Goal: Task Accomplishment & Management: Manage account settings

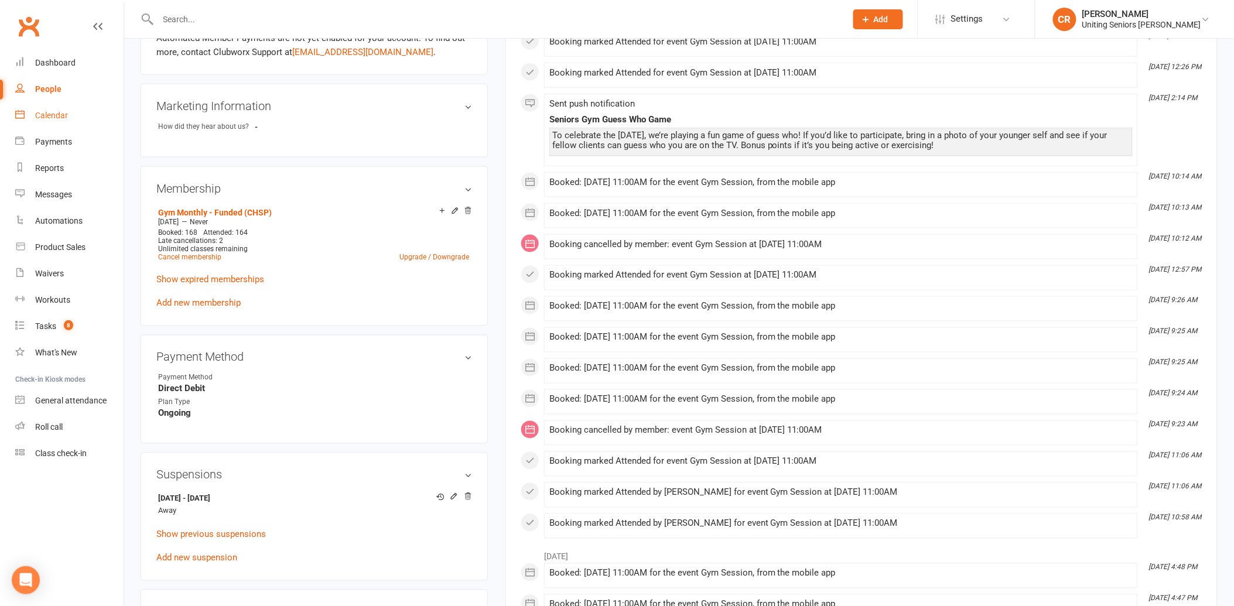
click at [57, 112] on div "Calendar" at bounding box center [51, 115] width 33 height 9
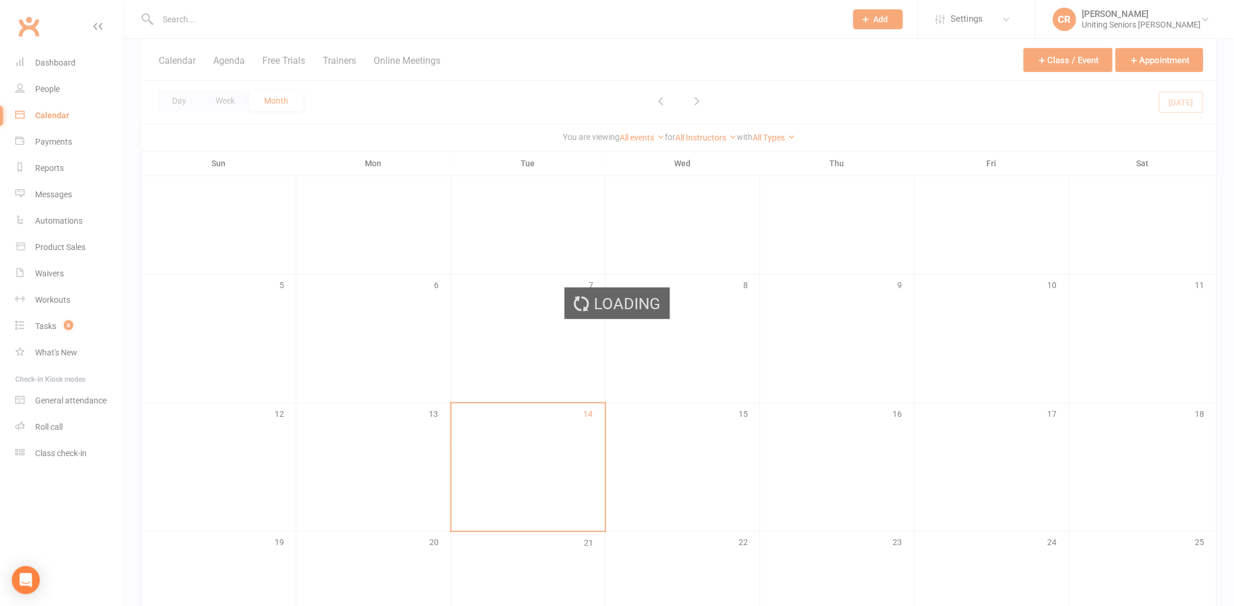
scroll to position [195, 0]
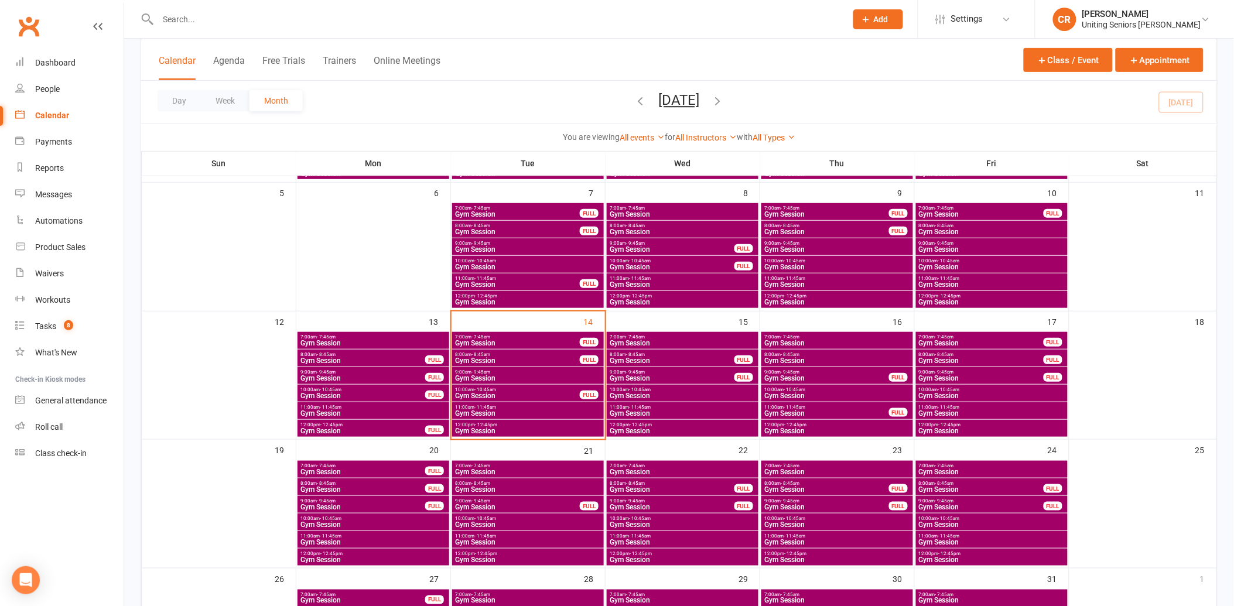
click at [800, 429] on span "Gym Session" at bounding box center [836, 430] width 147 height 7
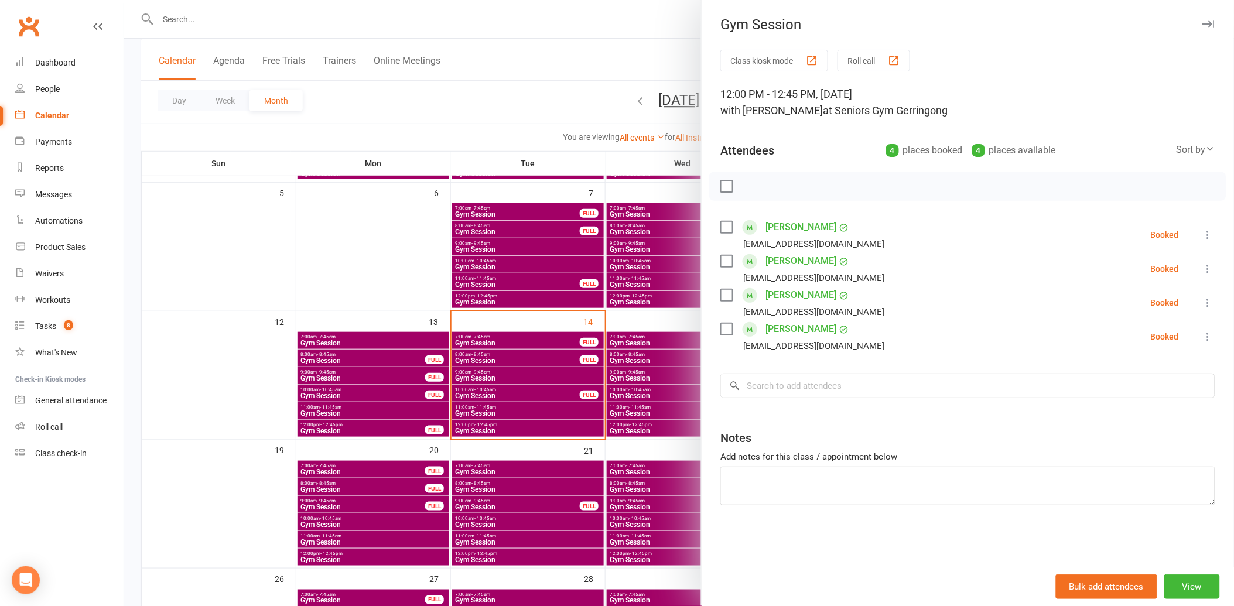
click at [636, 460] on div at bounding box center [678, 303] width 1109 height 606
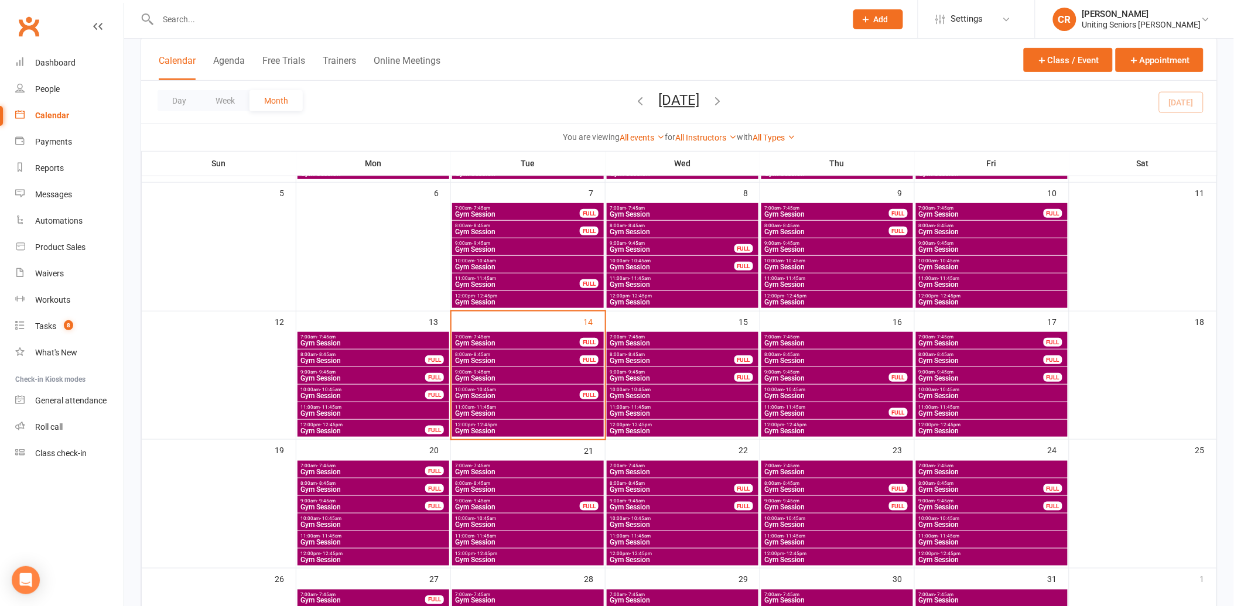
click at [795, 431] on span "Gym Session" at bounding box center [836, 430] width 147 height 7
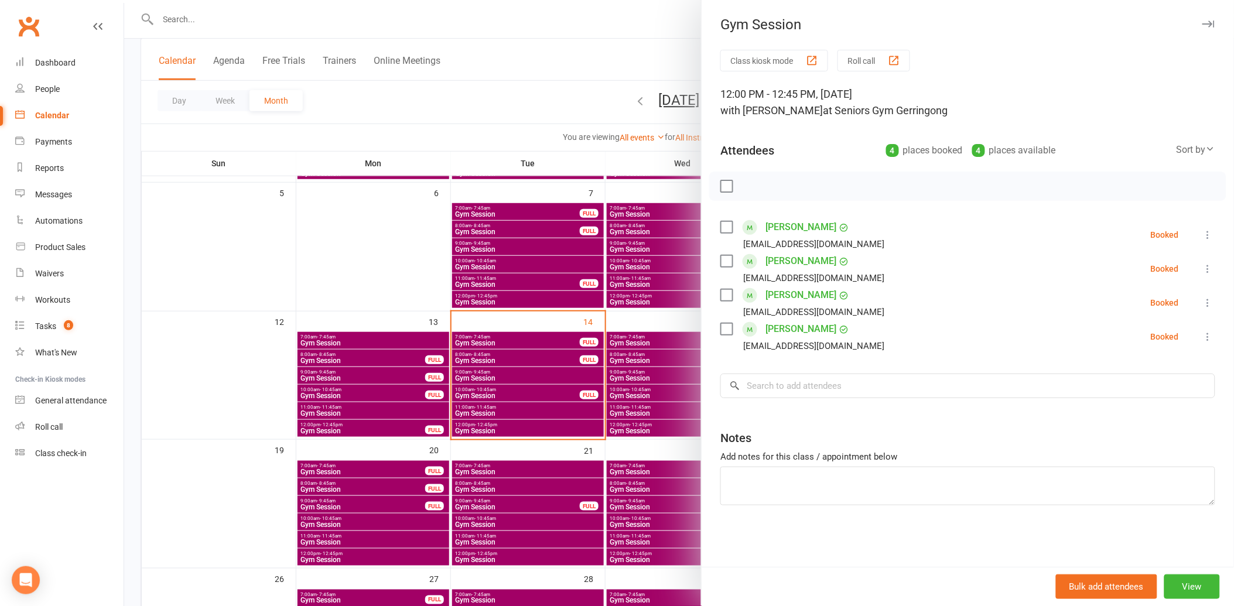
click at [780, 218] on link "[PERSON_NAME]" at bounding box center [800, 227] width 71 height 19
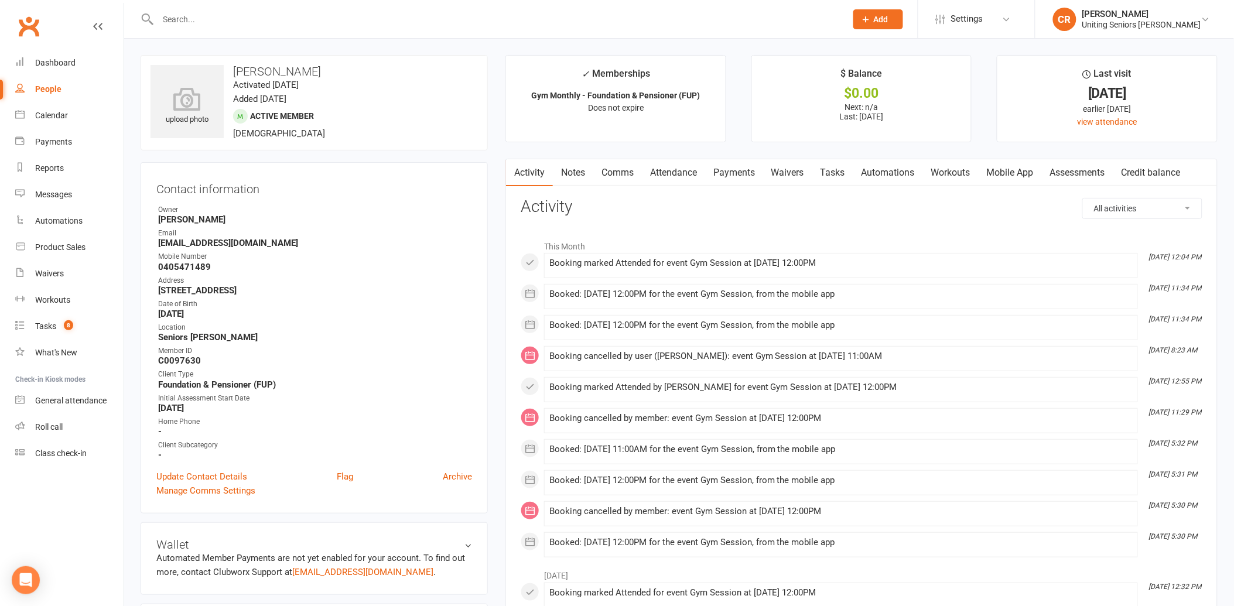
click at [672, 186] on link "Attendance" at bounding box center [673, 172] width 63 height 27
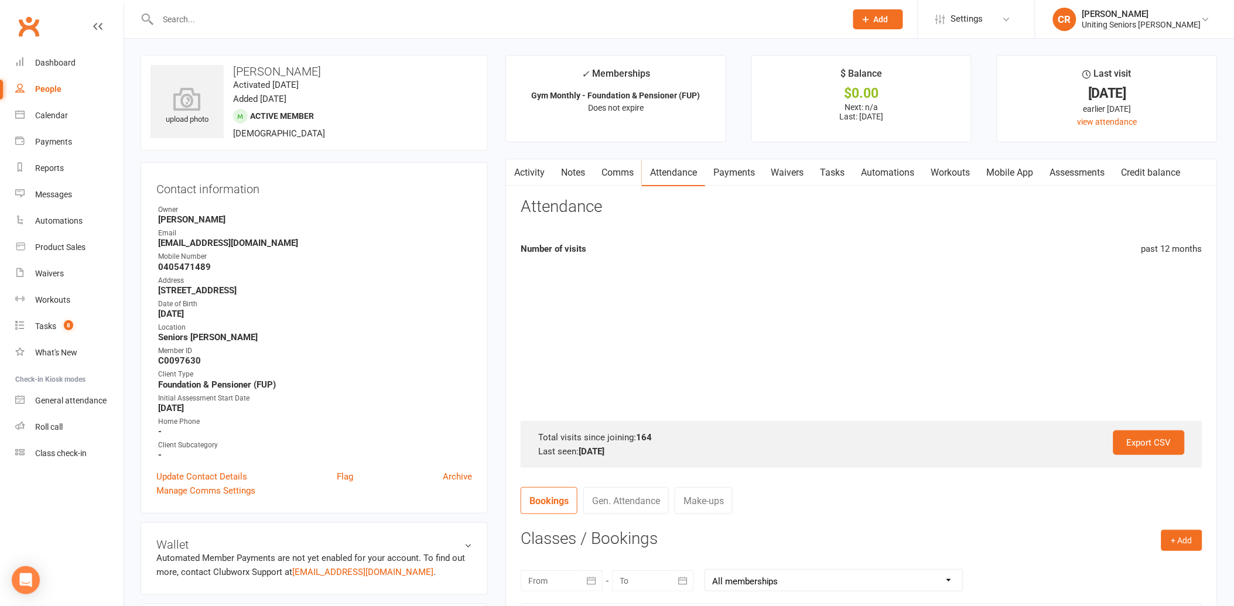
scroll to position [451, 0]
